Goal: Task Accomplishment & Management: Use online tool/utility

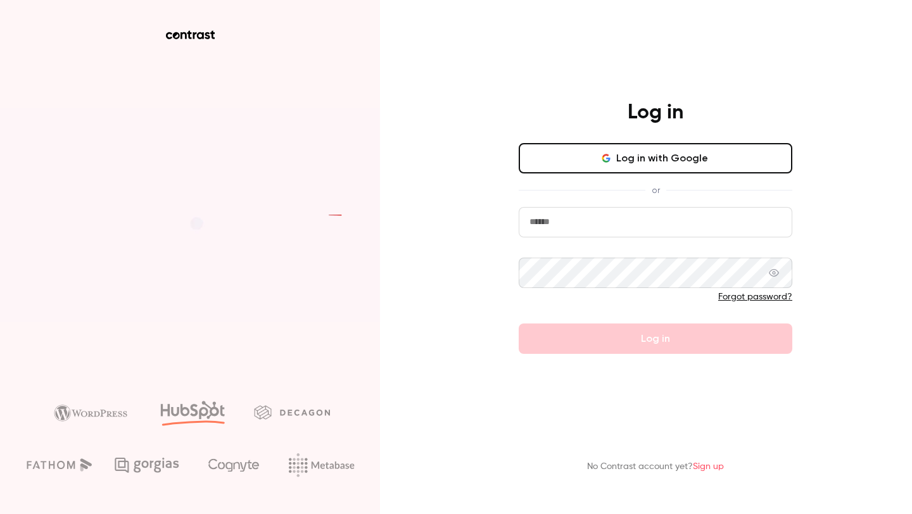
click at [646, 158] on button "Log in with Google" at bounding box center [656, 158] width 274 height 30
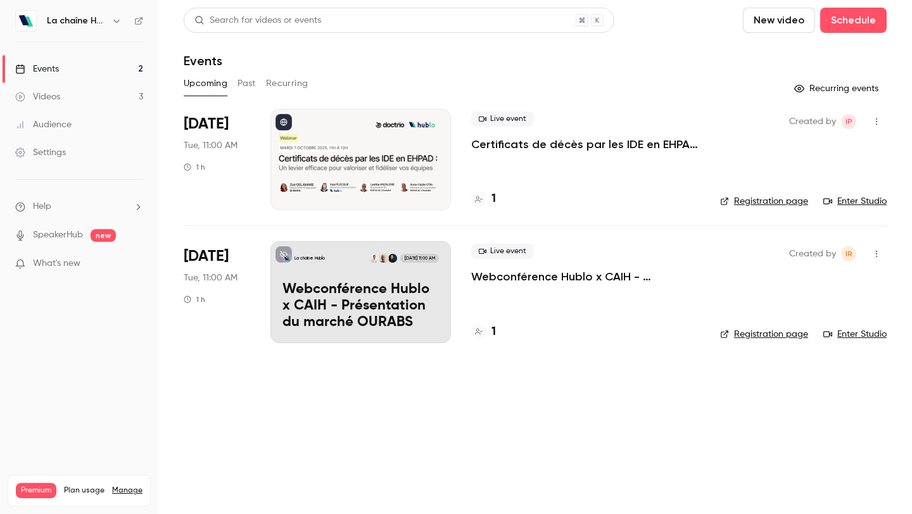
click at [378, 133] on div at bounding box center [361, 159] width 181 height 101
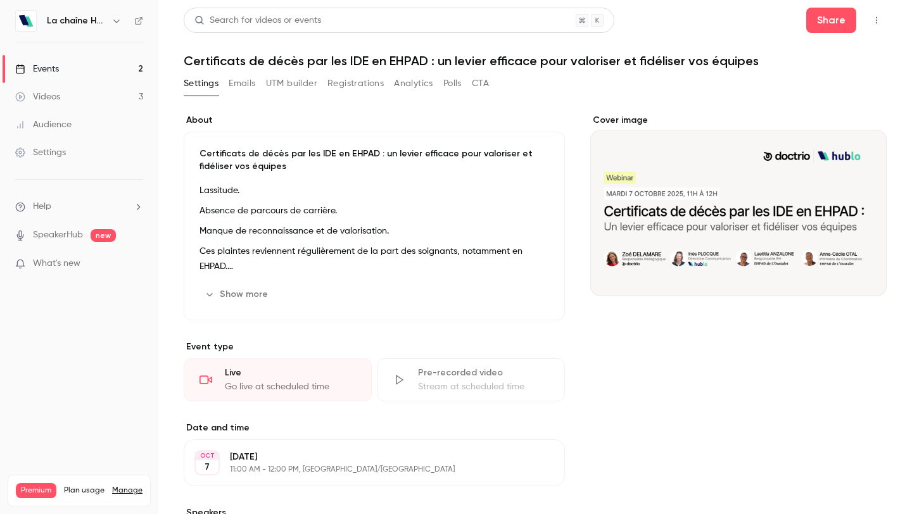
click at [292, 86] on button "UTM builder" at bounding box center [291, 83] width 51 height 20
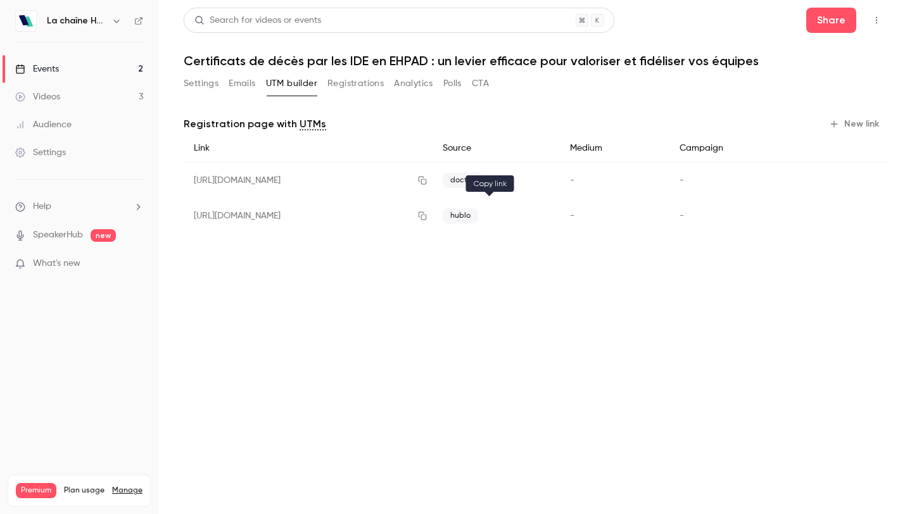
click at [428, 216] on icon "button" at bounding box center [423, 216] width 10 height 9
